Goal: Task Accomplishment & Management: Complete application form

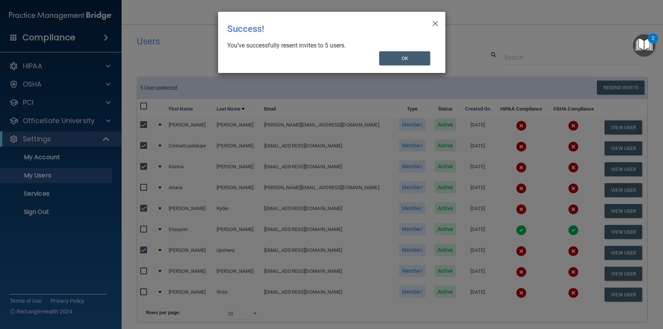
select select "20"
click at [409, 59] on button "OK" at bounding box center [404, 58] width 51 height 14
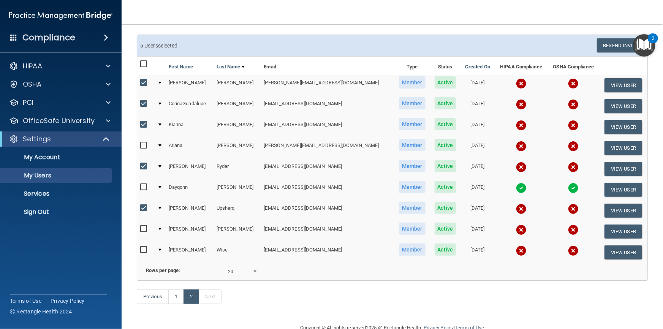
scroll to position [68, 0]
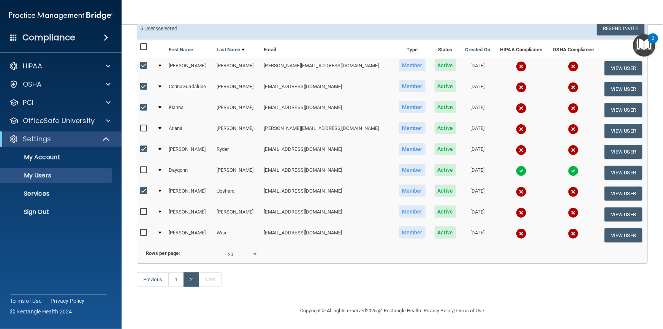
click at [253, 287] on div "Previous 1 2 Next" at bounding box center [392, 281] width 522 height 35
click at [34, 196] on p "Services" at bounding box center [57, 194] width 104 height 8
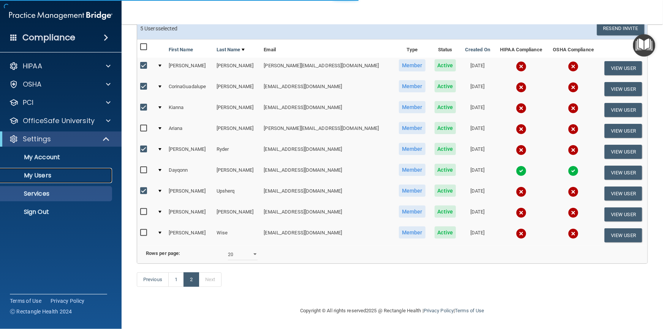
click at [41, 177] on p "My Users" at bounding box center [57, 176] width 104 height 8
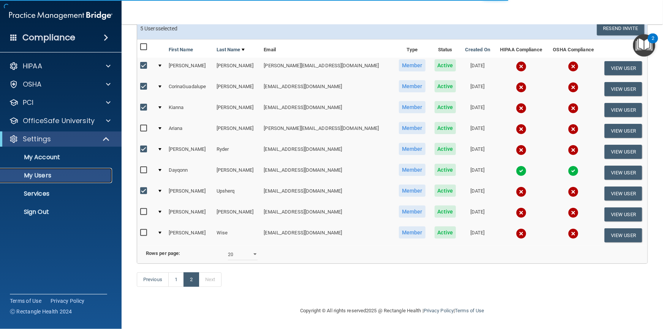
click at [41, 177] on p "My Users" at bounding box center [57, 176] width 104 height 8
select select "20"
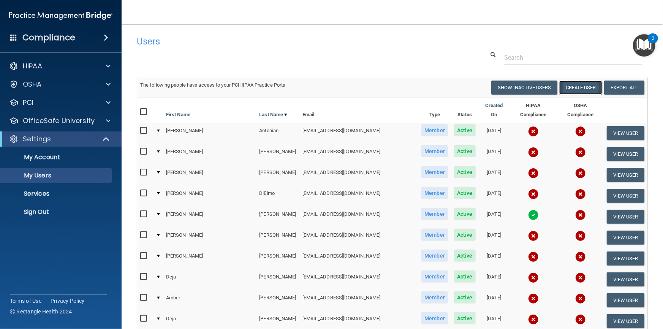
click at [579, 88] on button "Create User" at bounding box center [580, 88] width 43 height 14
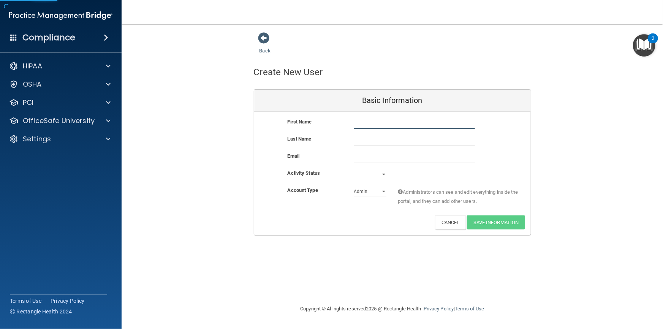
click at [360, 125] on input "text" at bounding box center [414, 122] width 121 height 11
type input "[PERSON_NAME]"
type input "Houslin"
click at [364, 157] on input "email" at bounding box center [414, 157] width 121 height 11
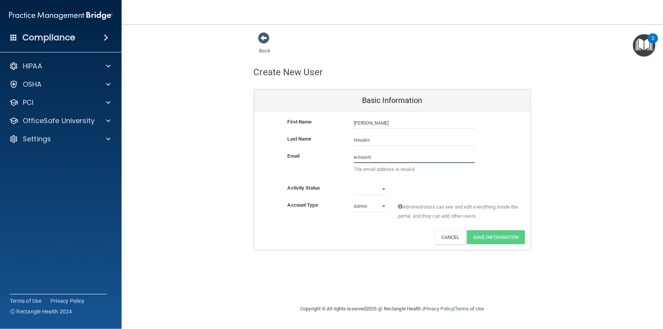
click at [366, 158] on input "w.houinl" at bounding box center [414, 157] width 121 height 11
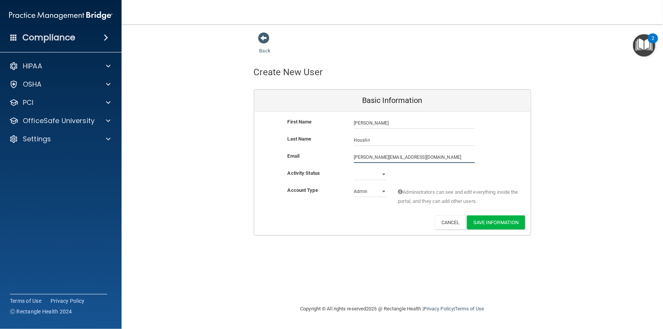
click at [365, 159] on input "[PERSON_NAME][EMAIL_ADDRESS][DOMAIN_NAME]" at bounding box center [414, 157] width 121 height 11
type input "[PERSON_NAME][EMAIL_ADDRESS][DOMAIN_NAME]"
click at [376, 174] on select "Active Inactive" at bounding box center [370, 174] width 33 height 11
select select "active"
click at [354, 169] on select "Active Inactive" at bounding box center [370, 174] width 33 height 11
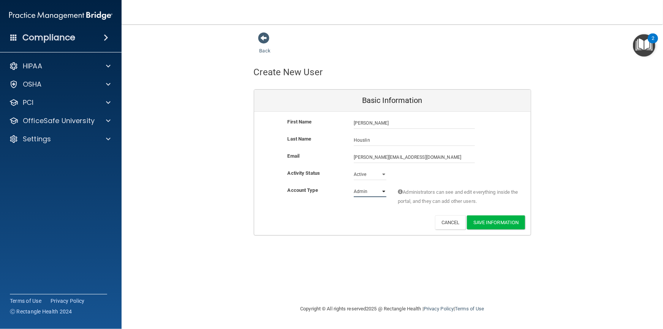
click at [371, 191] on select "Admin Member" at bounding box center [370, 191] width 33 height 11
select select "practice_member"
click at [354, 186] on select "Admin Member" at bounding box center [370, 191] width 33 height 11
click at [340, 211] on div "Account Type Practice Member Admin Member Financial Institution Business Associ…" at bounding box center [392, 201] width 276 height 30
click at [479, 221] on button "Save Information" at bounding box center [496, 222] width 58 height 14
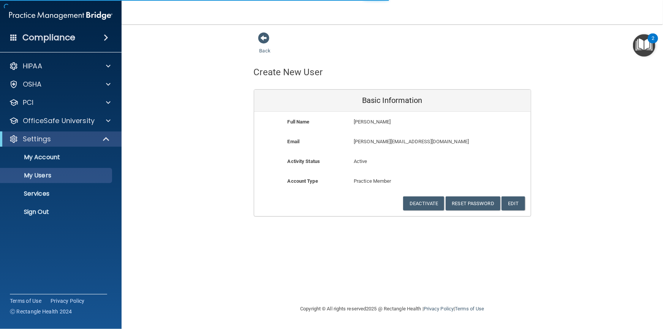
select select "20"
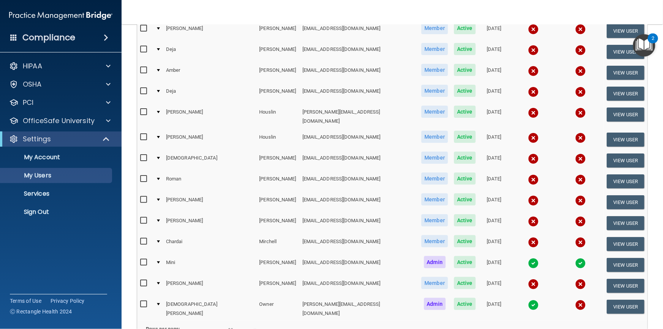
scroll to position [325, 0]
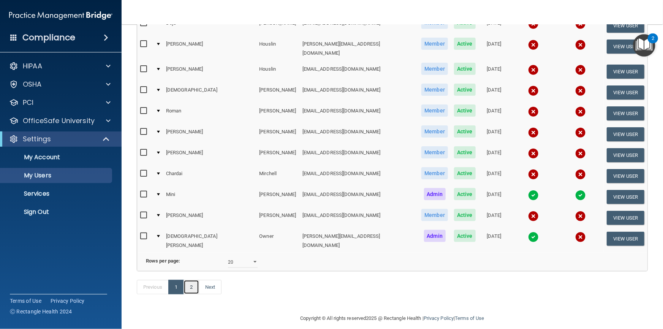
click at [191, 281] on link "2" at bounding box center [191, 287] width 16 height 14
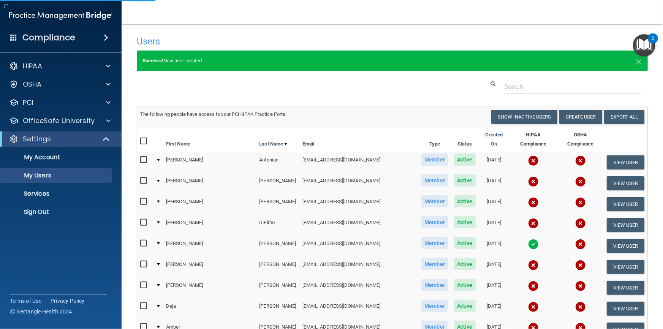
select select "20"
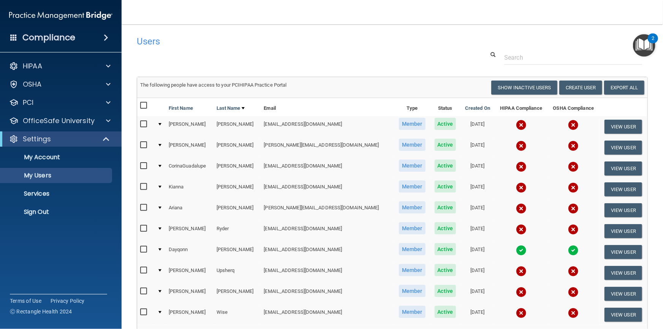
scroll to position [88, 0]
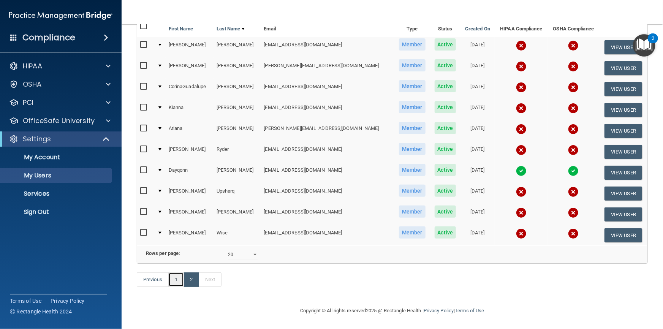
click at [178, 276] on link "1" at bounding box center [176, 279] width 16 height 14
select select "20"
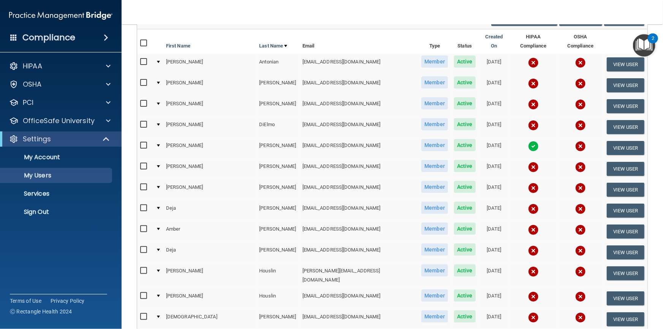
scroll to position [103, 0]
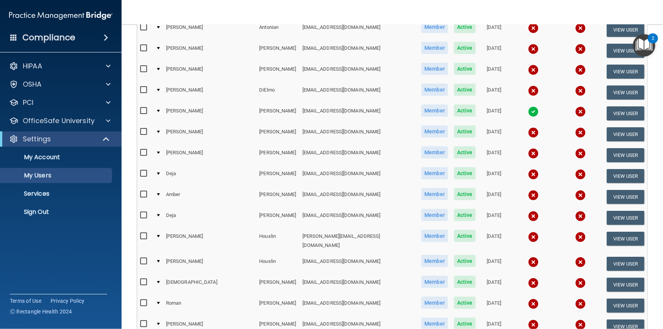
click at [141, 233] on input "checkbox" at bounding box center [144, 236] width 9 height 6
checkbox input "true"
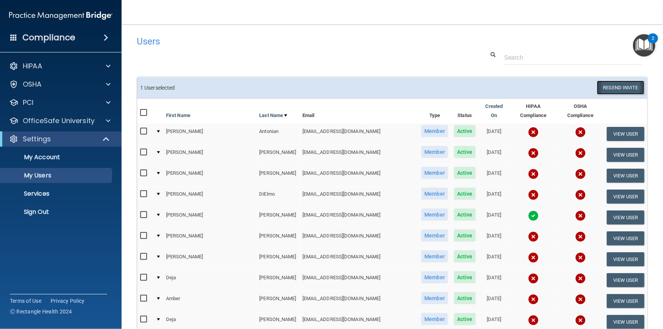
click at [615, 88] on button "Resend Invite" at bounding box center [620, 88] width 47 height 14
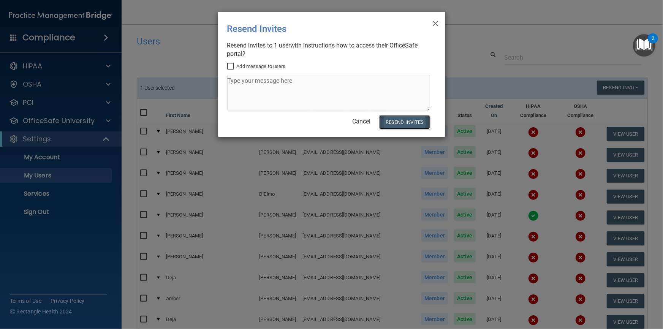
click at [414, 121] on button "Resend Invites" at bounding box center [404, 122] width 51 height 14
